Goal: Check status: Check status

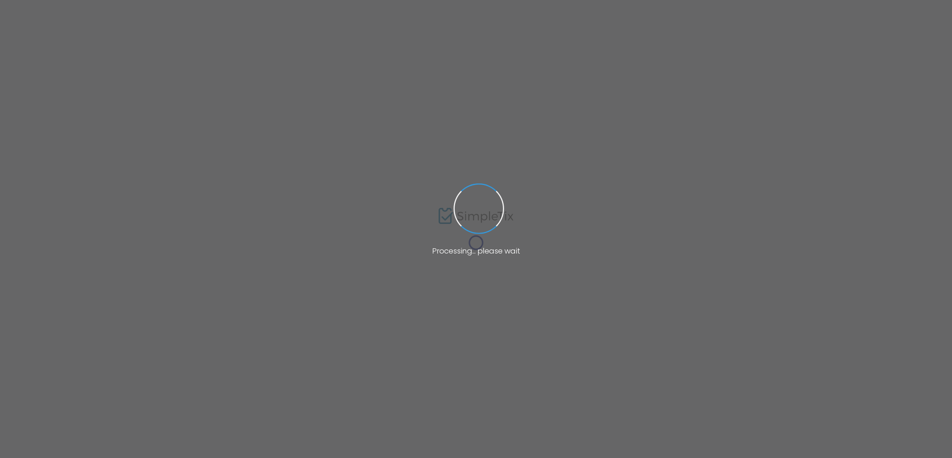
type input "[URL][DOMAIN_NAME]"
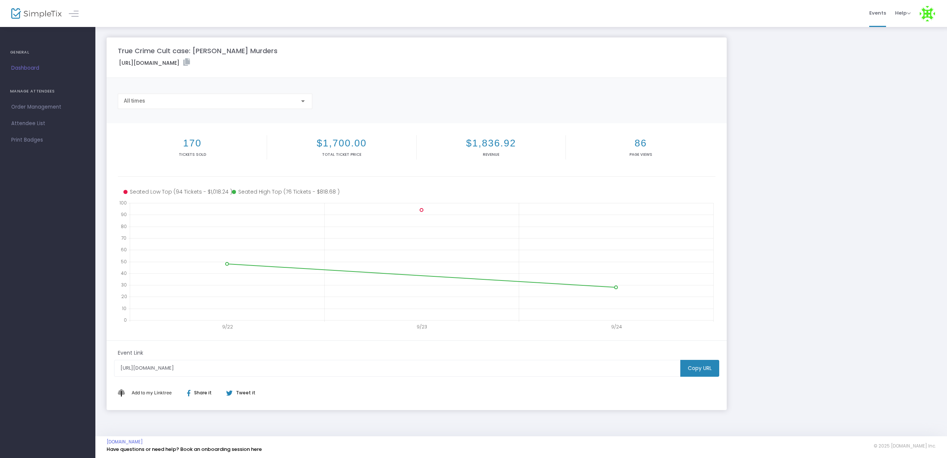
click at [297, 102] on div "All times" at bounding box center [212, 101] width 176 height 6
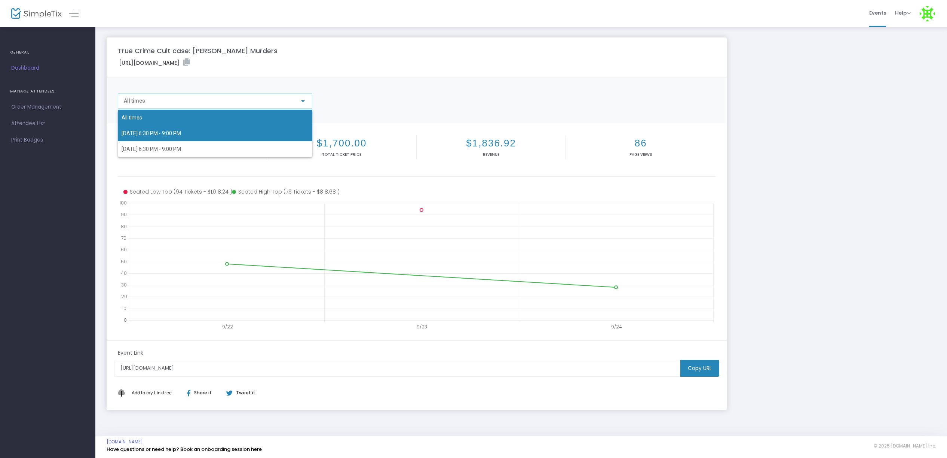
click at [251, 135] on span "10/21/2025 6:30 PM - 9:00 PM" at bounding box center [215, 133] width 187 height 16
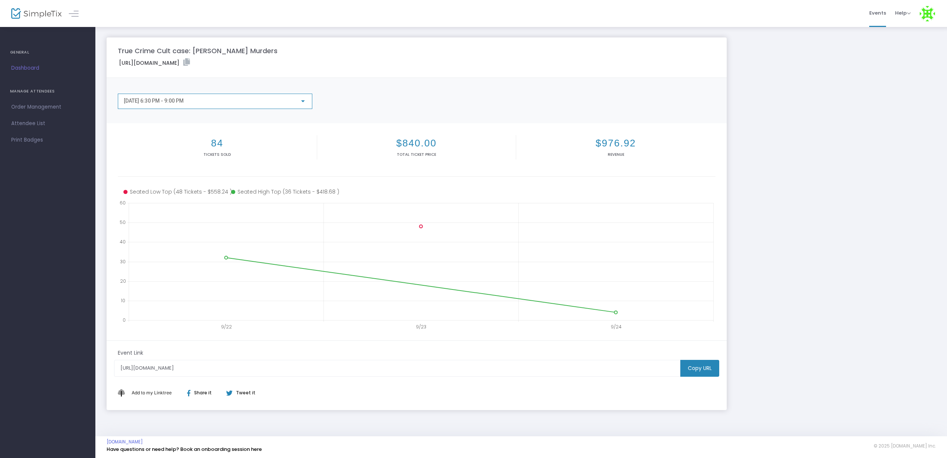
click at [215, 104] on div "10/21/2025 6:30 PM - 9:00 PM" at bounding box center [212, 101] width 176 height 6
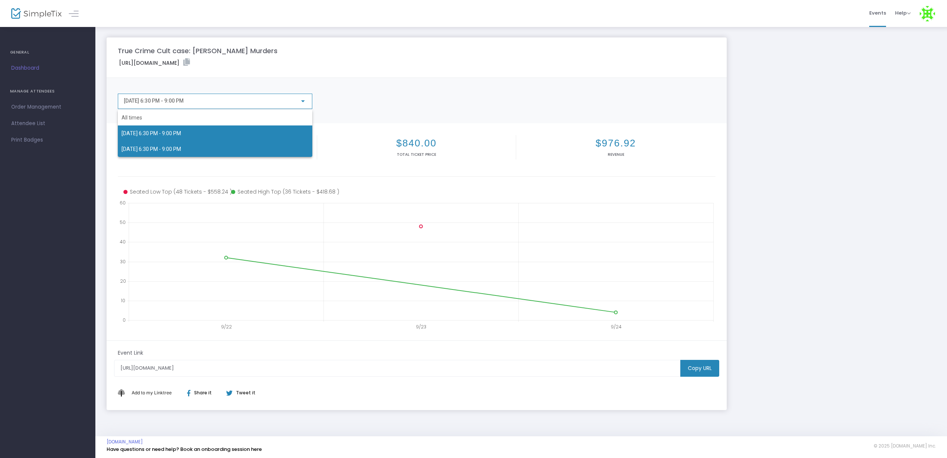
click at [211, 146] on span "10/22/2025 6:30 PM - 9:00 PM" at bounding box center [215, 149] width 187 height 16
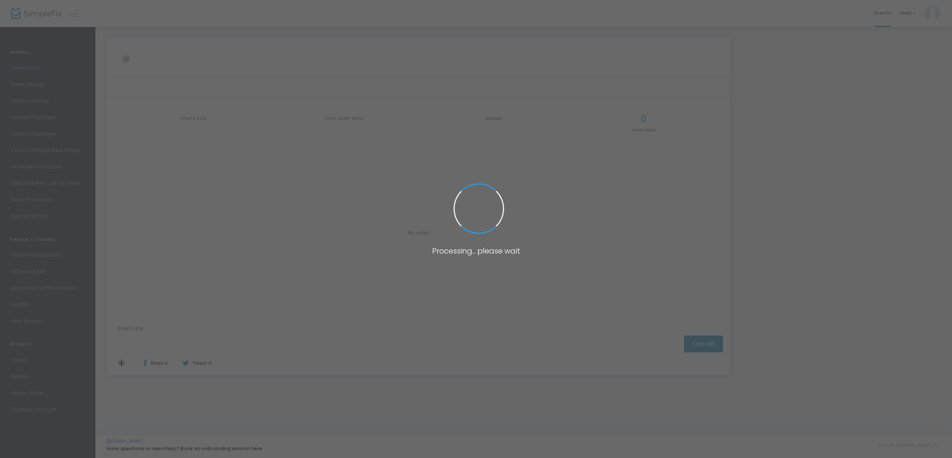
type input "[URL][DOMAIN_NAME]"
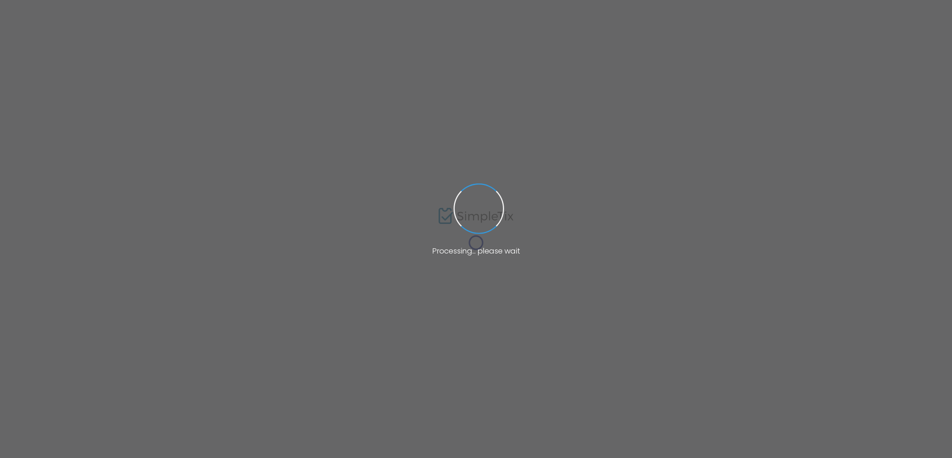
type input "[URL][DOMAIN_NAME]"
